Goal: Task Accomplishment & Management: Complete application form

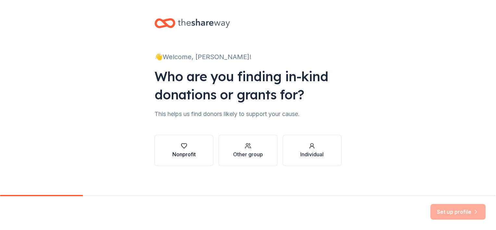
click at [183, 151] on div "Nonprofit" at bounding box center [183, 154] width 23 height 8
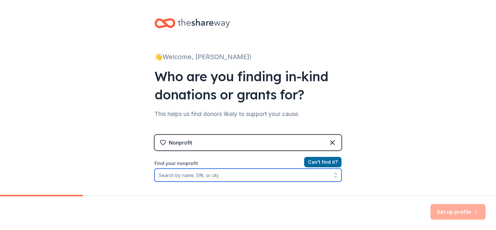
click at [169, 174] on input "Find your nonprofit" at bounding box center [248, 175] width 187 height 13
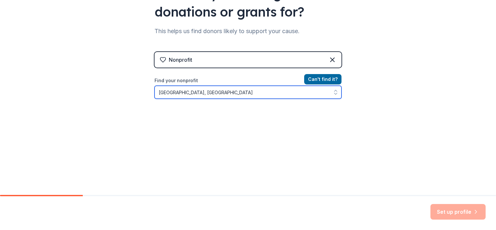
drag, startPoint x: 202, startPoint y: 91, endPoint x: 146, endPoint y: 86, distance: 55.8
click at [146, 86] on div "👋 Welcome, [PERSON_NAME]! Who are you finding in-kind donations or grants for? …" at bounding box center [248, 56] width 208 height 278
type input "HCC Network"
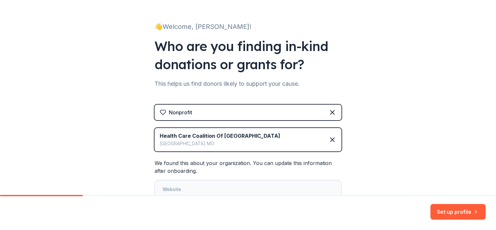
scroll to position [95, 0]
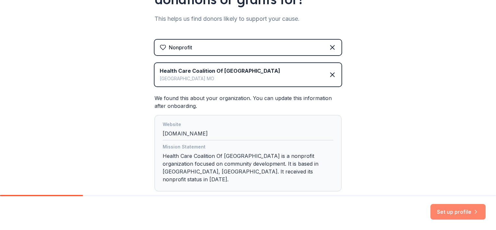
click at [460, 209] on button "Set up profile" at bounding box center [458, 212] width 55 height 16
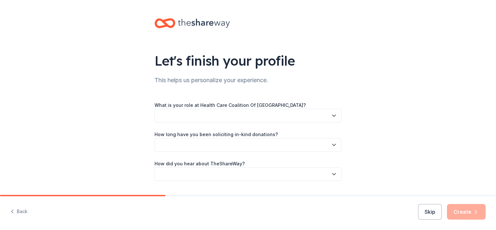
scroll to position [17, 0]
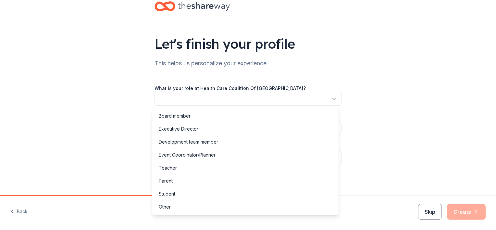
click at [324, 103] on button "button" at bounding box center [248, 99] width 187 height 14
click at [160, 204] on div "Other" at bounding box center [165, 207] width 12 height 8
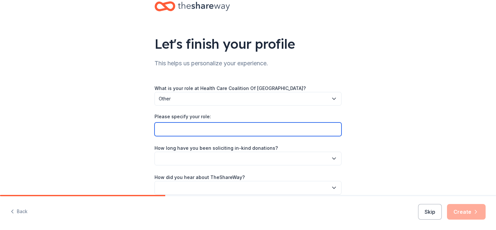
click at [216, 130] on input "Please specify your role:" at bounding box center [248, 129] width 187 height 14
click at [224, 130] on input "Please specify your role:" at bounding box center [248, 129] width 187 height 14
type input "CHW"
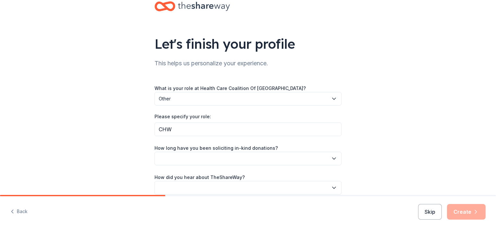
click at [222, 159] on button "button" at bounding box center [248, 159] width 187 height 14
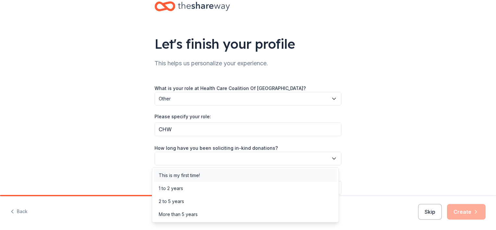
click at [187, 175] on div "This is my first time!" at bounding box center [179, 175] width 41 height 8
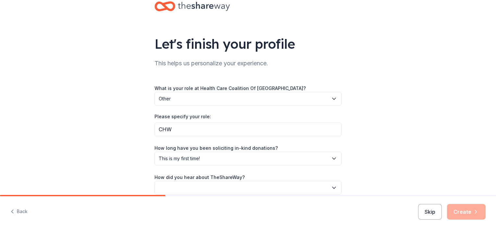
scroll to position [47, 0]
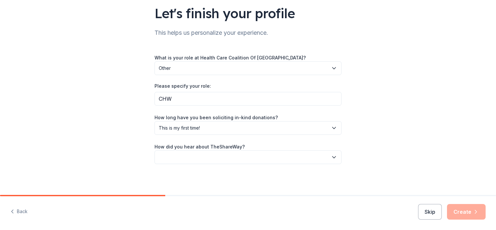
click at [270, 158] on button "button" at bounding box center [248, 157] width 187 height 14
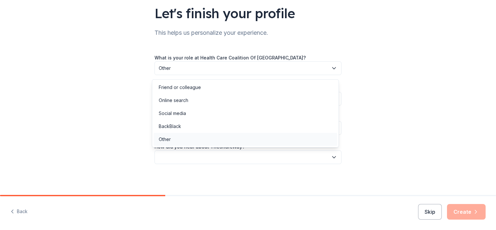
click at [173, 137] on div "Other" at bounding box center [246, 139] width 184 height 13
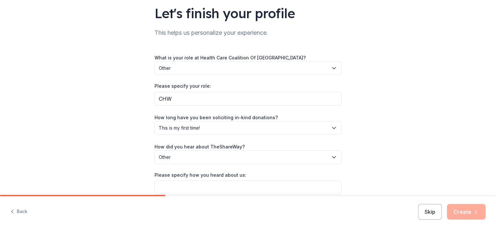
click at [245, 156] on span "Other" at bounding box center [244, 157] width 170 height 8
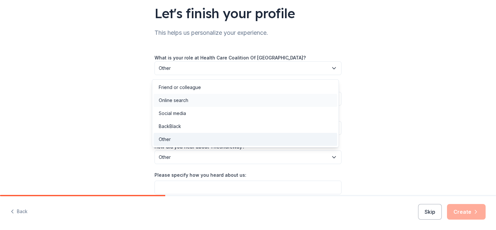
click at [219, 101] on div "Online search" at bounding box center [246, 100] width 184 height 13
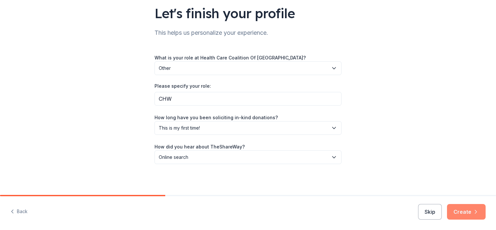
click at [471, 207] on button "Create" at bounding box center [466, 212] width 39 height 16
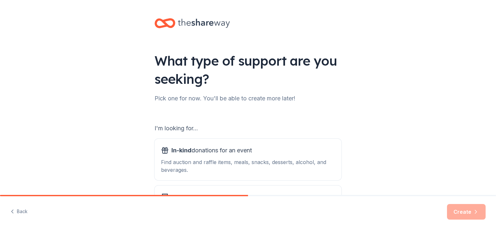
scroll to position [67, 0]
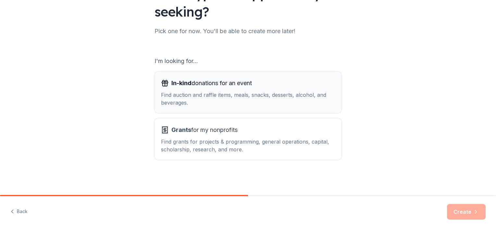
click at [226, 92] on div "Find auction and raffle items, meals, snacks, desserts, alcohol, and beverages." at bounding box center [248, 99] width 174 height 16
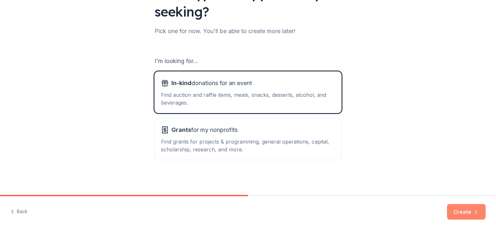
click at [475, 207] on button "Create" at bounding box center [466, 212] width 39 height 16
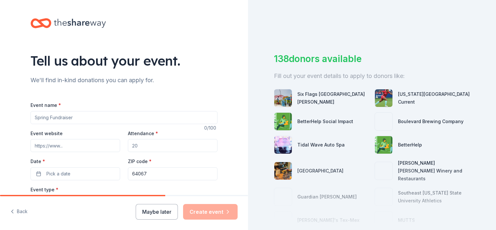
scroll to position [65, 0]
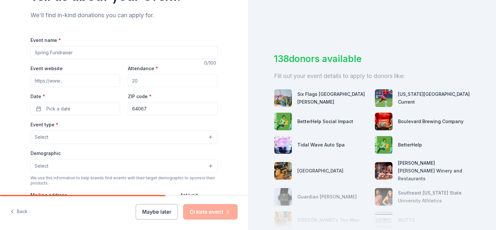
click at [173, 54] on input "Event name *" at bounding box center [124, 52] width 187 height 13
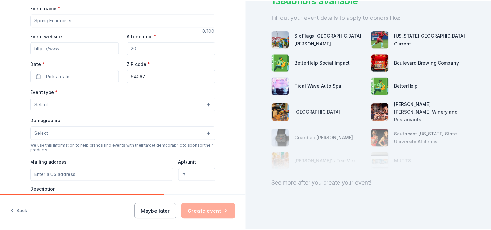
scroll to position [162, 0]
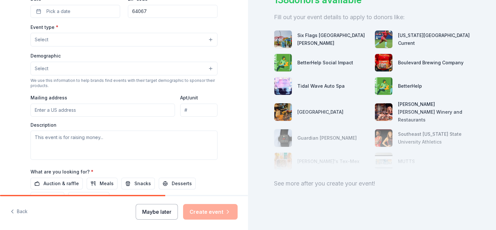
click at [170, 212] on button "Maybe later" at bounding box center [157, 212] width 42 height 16
click at [158, 209] on button "Maybe later" at bounding box center [157, 212] width 42 height 16
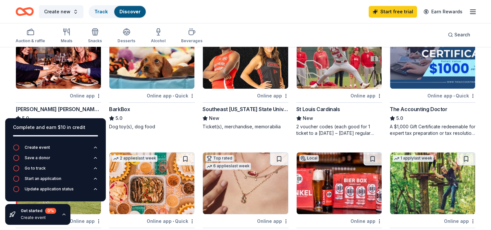
scroll to position [357, 0]
